Goal: Register for event/course

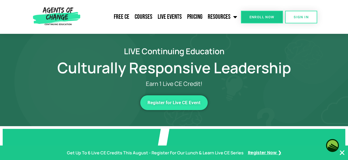
click at [335, 27] on header "Free CE Courses Live Events Pricing Resources Blog State Requirements: Social W…" at bounding box center [174, 17] width 348 height 34
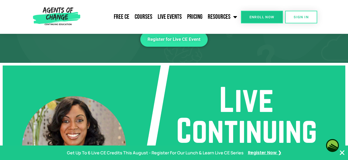
scroll to position [46, 0]
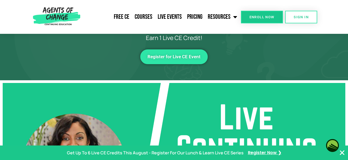
click at [176, 56] on span "Register for Live CE Event" at bounding box center [174, 56] width 53 height 5
